Goal: Information Seeking & Learning: Learn about a topic

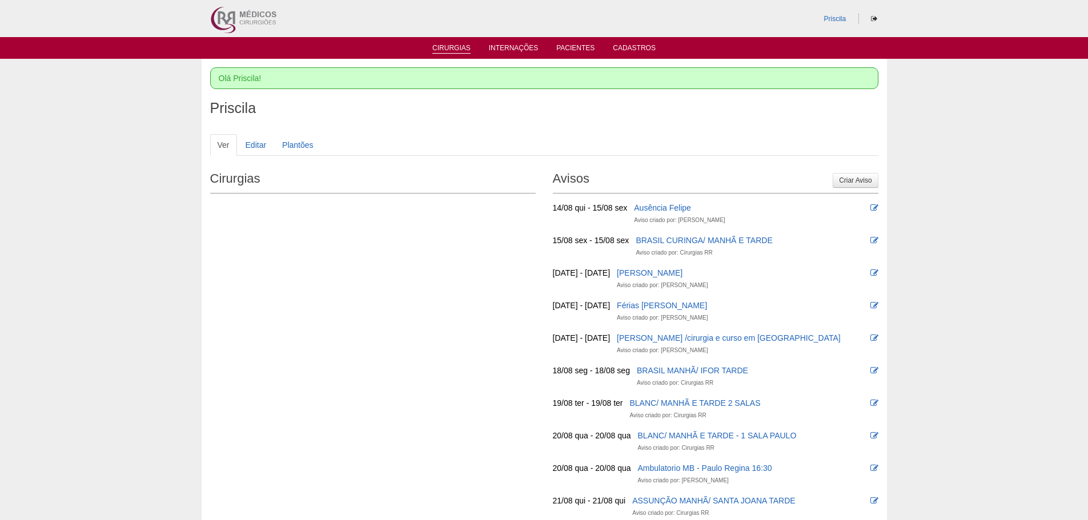
click at [458, 48] on link "Cirurgias" at bounding box center [451, 49] width 38 height 10
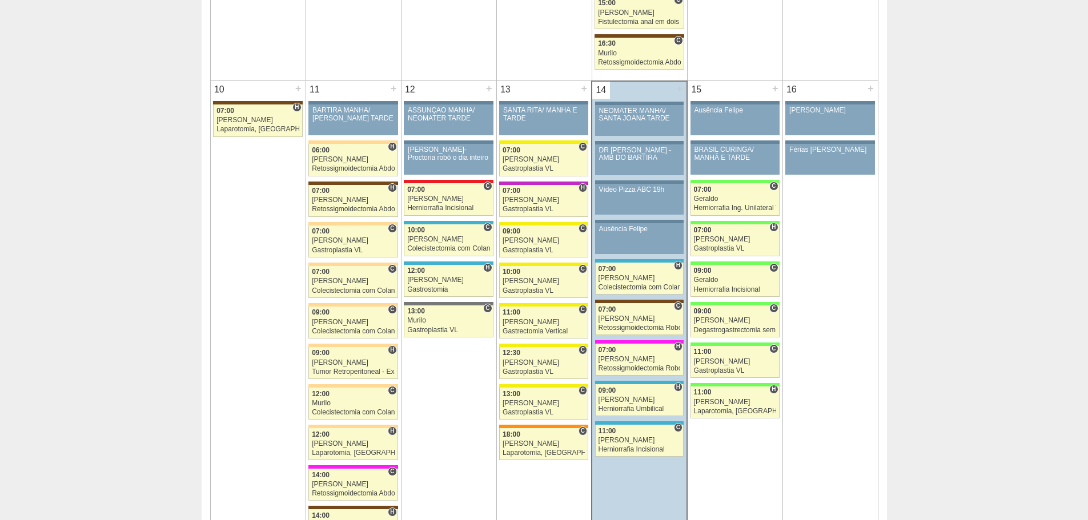
scroll to position [1257, 0]
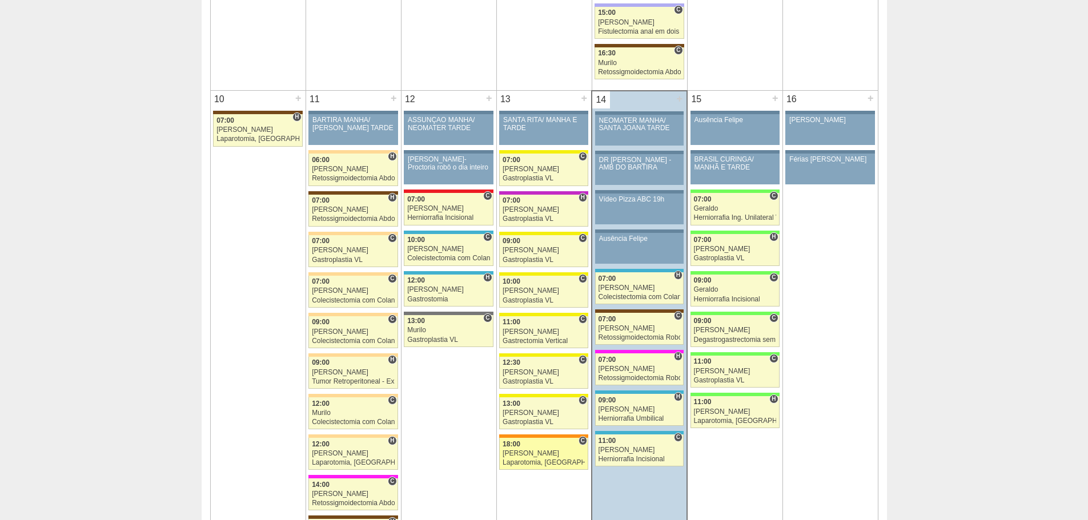
click at [530, 458] on link "88303 Bruno C 18:00 Bruno Laparotomia, Biópsia, Drenagem, Bridas VL Hospital Sã…" at bounding box center [543, 454] width 89 height 32
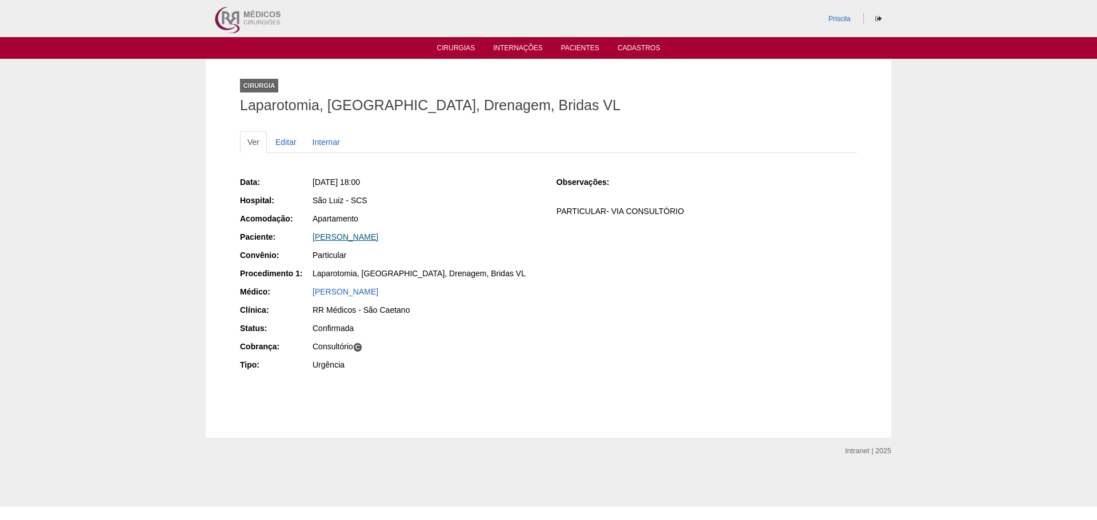
click at [352, 235] on link "[PERSON_NAME]" at bounding box center [345, 236] width 66 height 9
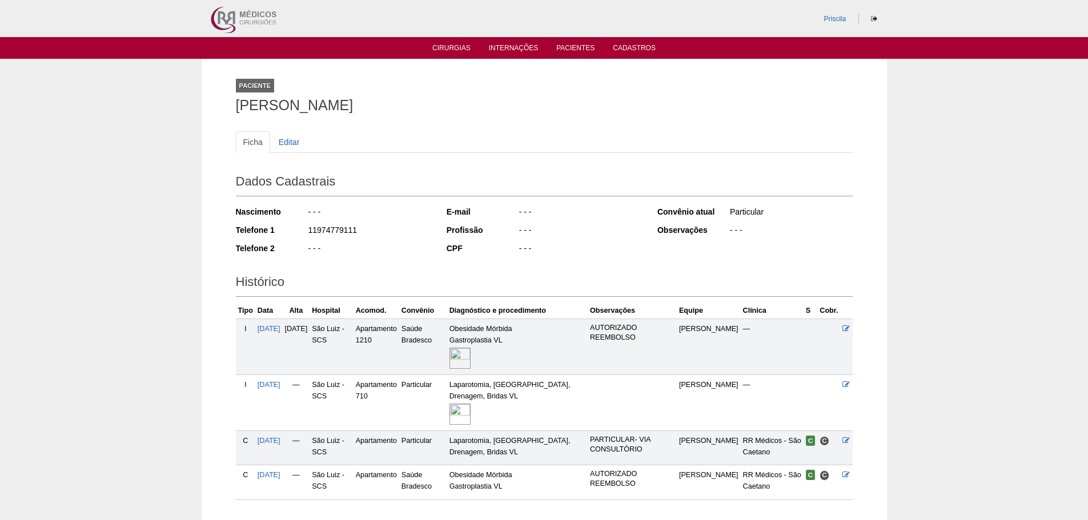
scroll to position [57, 0]
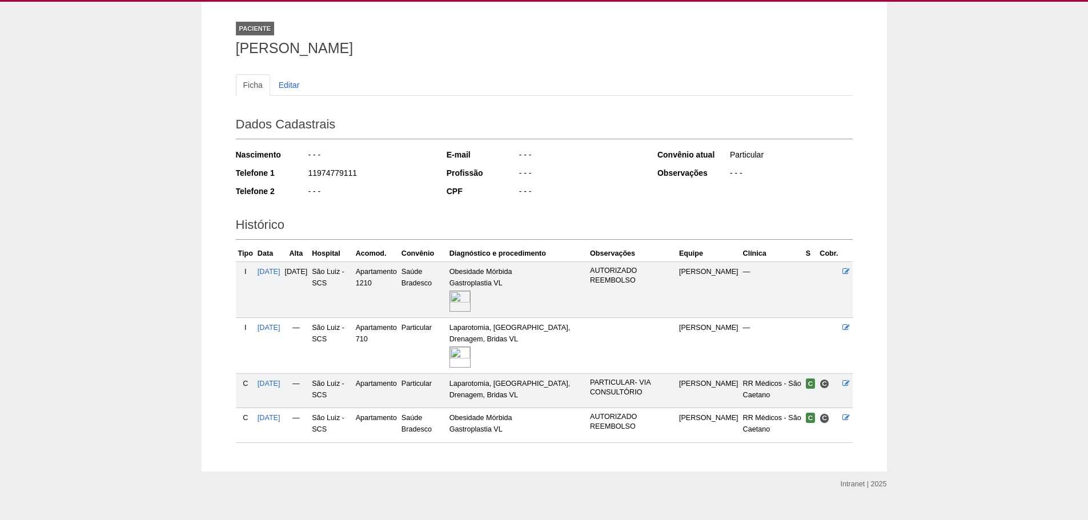
click at [471, 358] on img at bounding box center [460, 357] width 21 height 21
